Goal: Book appointment/travel/reservation

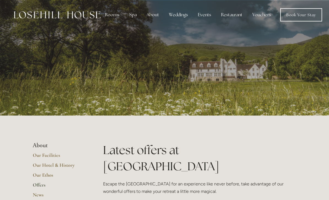
click at [112, 16] on div "Rooms" at bounding box center [112, 14] width 23 height 11
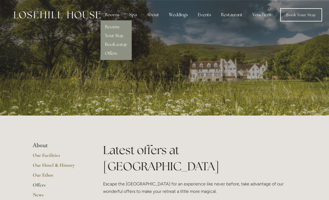
click at [115, 28] on link "Rooms" at bounding box center [112, 27] width 14 height 6
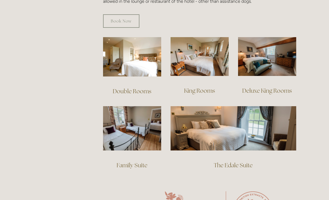
scroll to position [368, 0]
click at [136, 55] on img at bounding box center [132, 56] width 58 height 39
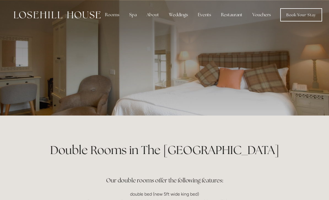
click at [306, 14] on link "Book Your Stay" at bounding box center [301, 14] width 42 height 13
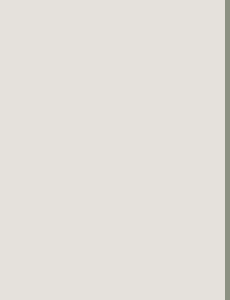
scroll to position [0, 5]
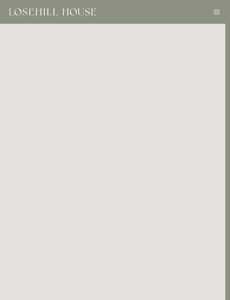
click at [211, 12] on div "Rooms Rooms Your Stay Book a stay Offers Spa About" at bounding box center [110, 12] width 219 height 24
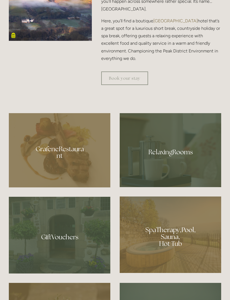
scroll to position [323, 0]
click at [155, 181] on div at bounding box center [170, 150] width 101 height 74
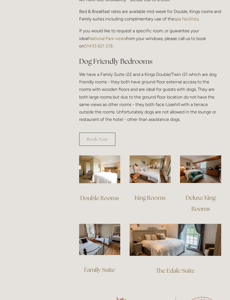
scroll to position [288, 0]
click at [97, 171] on img at bounding box center [99, 169] width 41 height 28
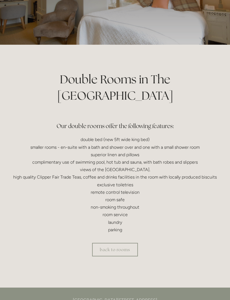
scroll to position [71, 0]
click at [104, 242] on link "back to rooms" at bounding box center [115, 249] width 46 height 14
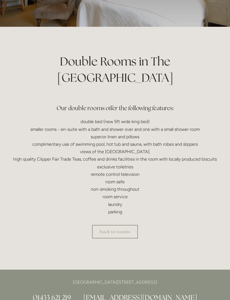
click at [109, 225] on link "back to rooms" at bounding box center [115, 232] width 46 height 14
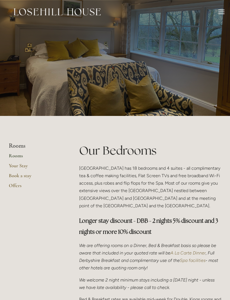
click at [18, 166] on link "Your Stay" at bounding box center [35, 167] width 53 height 10
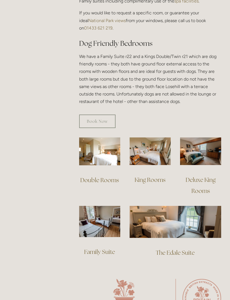
scroll to position [305, 0]
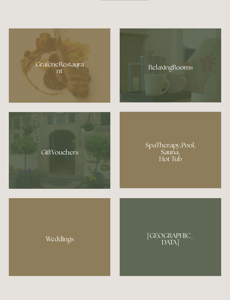
scroll to position [408, 0]
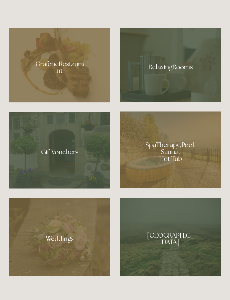
click at [55, 102] on div at bounding box center [59, 65] width 101 height 74
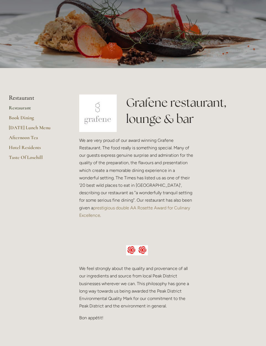
scroll to position [48, 0]
click at [17, 117] on link "Book Dining" at bounding box center [35, 120] width 53 height 10
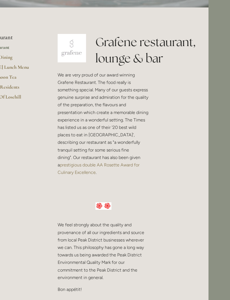
scroll to position [0, 21]
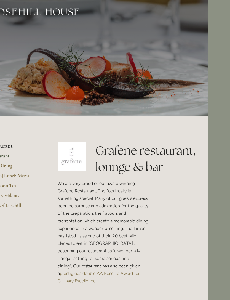
click at [196, 6] on div "Rooms Rooms Your Stay Book a stay Offers Spa About" at bounding box center [93, 12] width 219 height 24
click at [200, 10] on div at bounding box center [200, 10] width 6 height 1
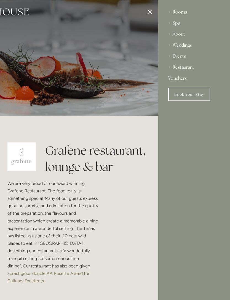
click at [174, 21] on div "Spa" at bounding box center [194, 23] width 52 height 11
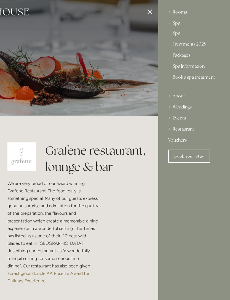
click at [177, 33] on link "Spa" at bounding box center [194, 34] width 43 height 7
click at [226, 264] on div "Rooms Rooms Your Stay Book a stay Offers Spa Spa About" at bounding box center [194, 150] width 72 height 300
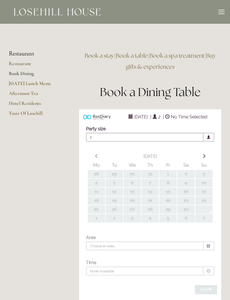
type input "Any Area"
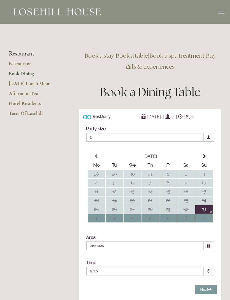
click at [20, 55] on li "Restaurant" at bounding box center [35, 53] width 53 height 7
click at [18, 55] on li "Restaurant" at bounding box center [35, 53] width 53 height 7
click at [17, 50] on li "Restaurant" at bounding box center [35, 53] width 53 height 7
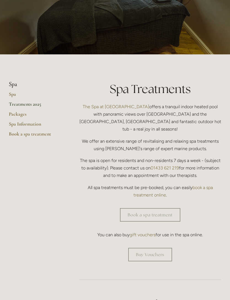
scroll to position [61, 0]
click at [35, 108] on link "Treatments 2025" at bounding box center [35, 106] width 53 height 10
